Goal: Check status: Check status

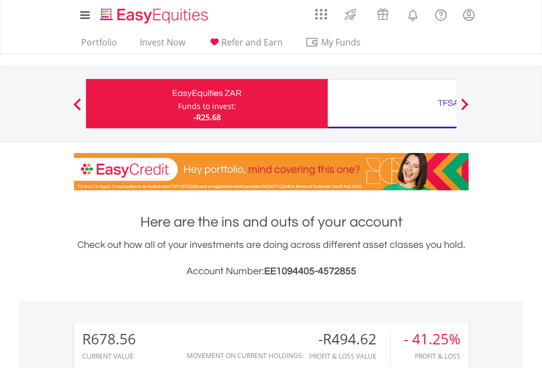
click at [178, 104] on div "Funds to invest:" at bounding box center [207, 106] width 58 height 11
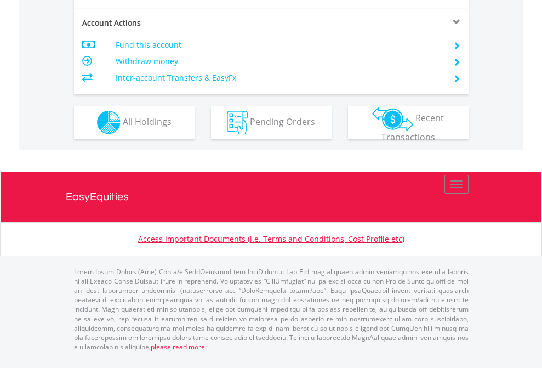
scroll to position [1024, 0]
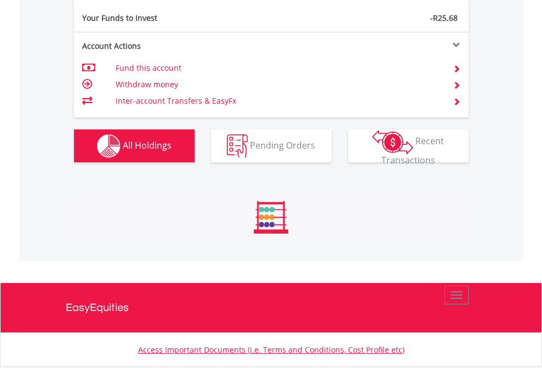
scroll to position [105, 172]
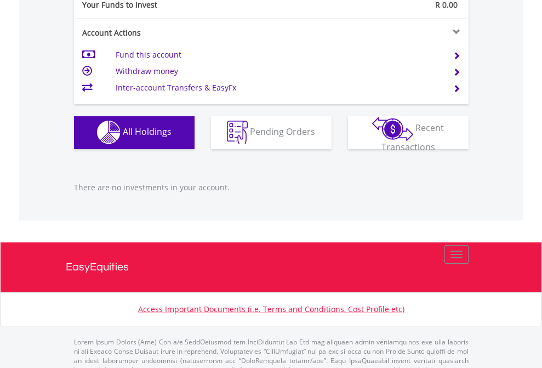
scroll to position [1084, 0]
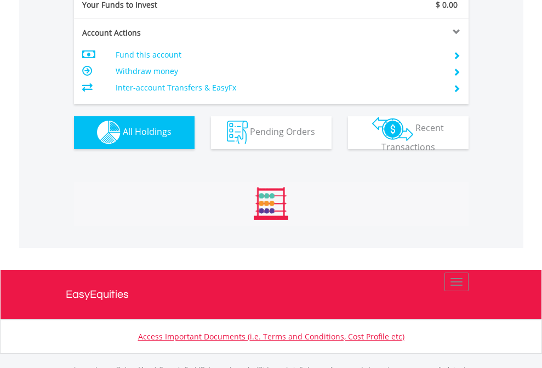
scroll to position [1084, 0]
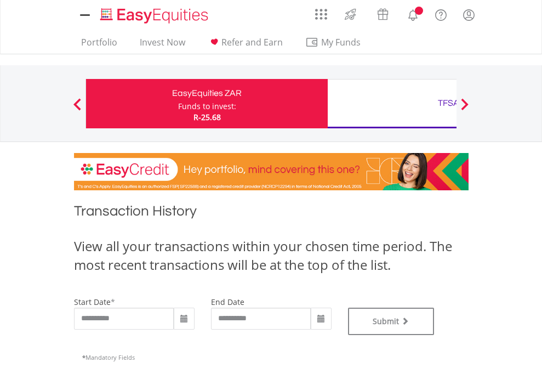
type input "**********"
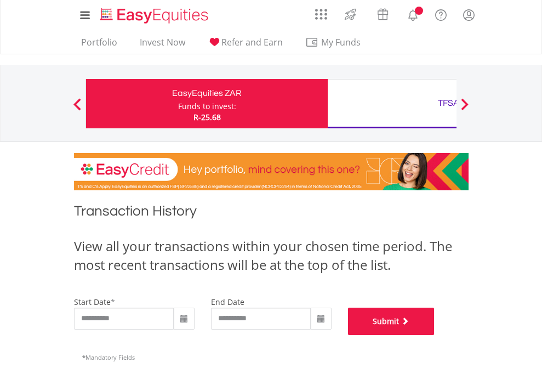
click at [434, 335] on button "Submit" at bounding box center [391, 320] width 87 height 27
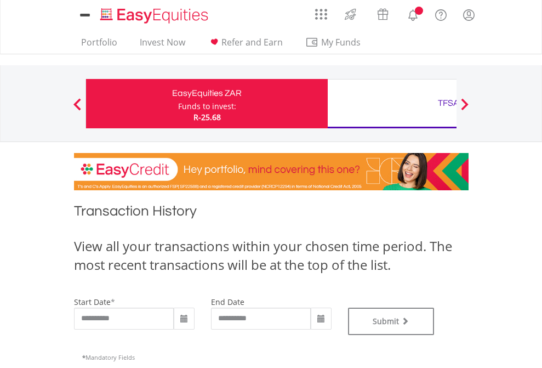
click at [392, 104] on div "TFSA" at bounding box center [448, 102] width 228 height 15
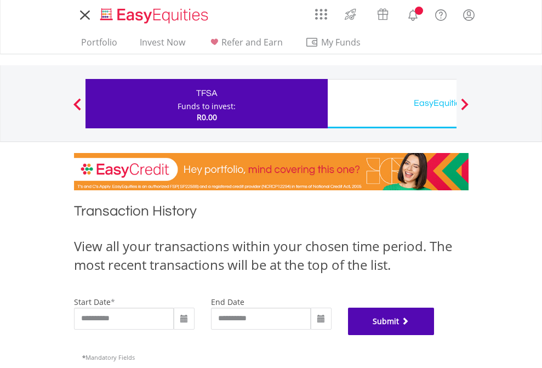
click at [434, 335] on button "Submit" at bounding box center [391, 320] width 87 height 27
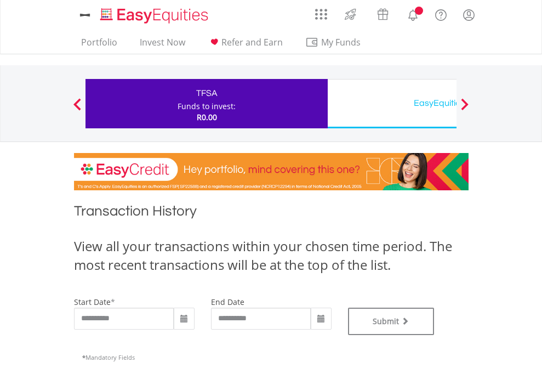
click at [392, 104] on div "EasyEquities USD" at bounding box center [448, 102] width 228 height 15
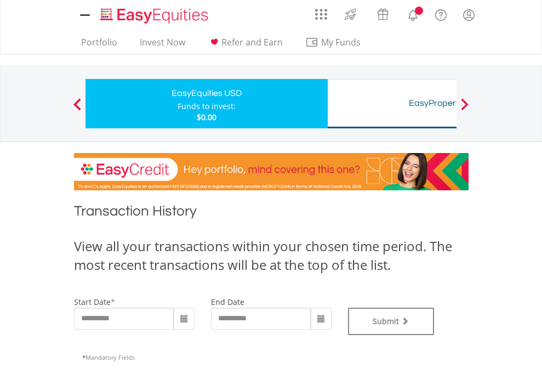
type input "**********"
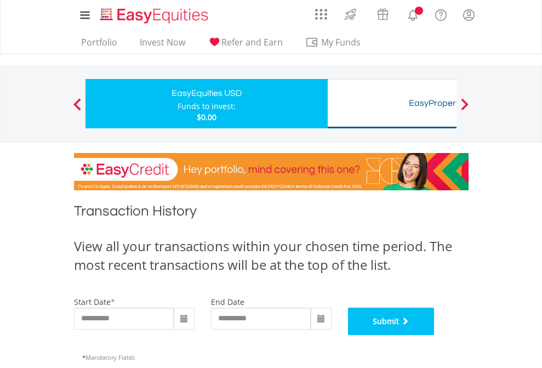
click at [434, 335] on button "Submit" at bounding box center [391, 320] width 87 height 27
